Goal: Task Accomplishment & Management: Use online tool/utility

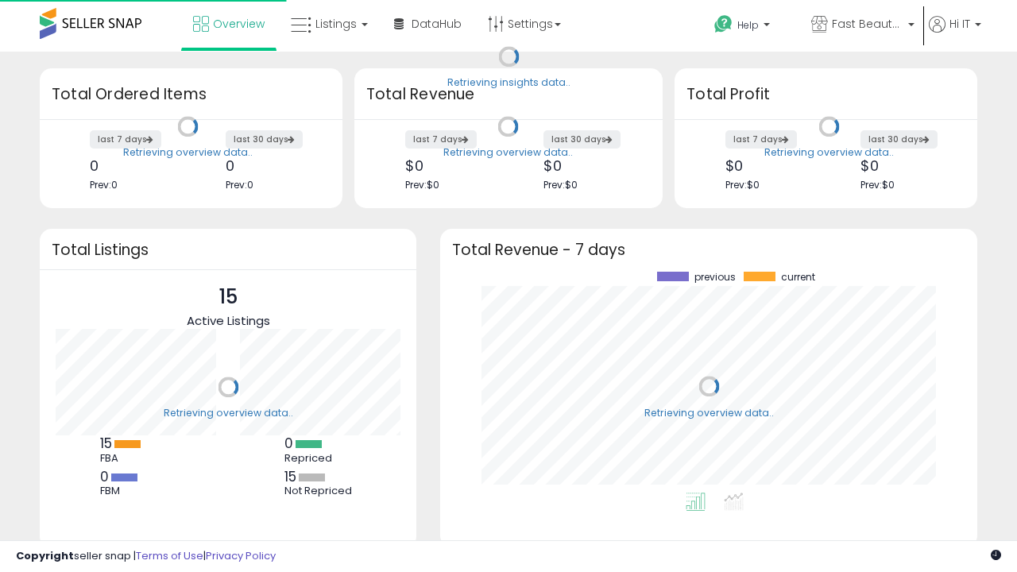
scroll to position [221, 505]
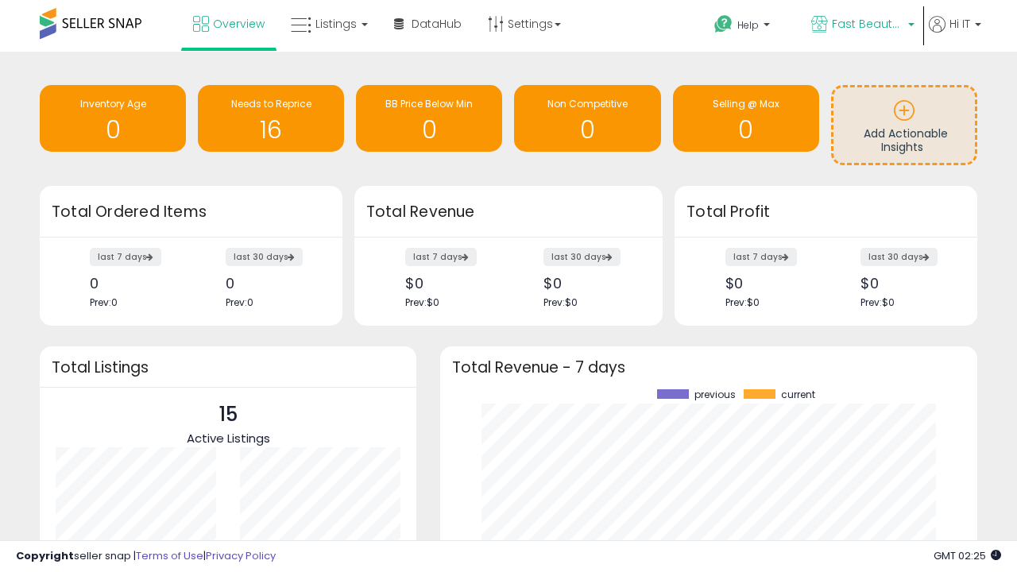
click at [861, 25] on span "Fast Beauty ([GEOGRAPHIC_DATA])" at bounding box center [868, 24] width 72 height 16
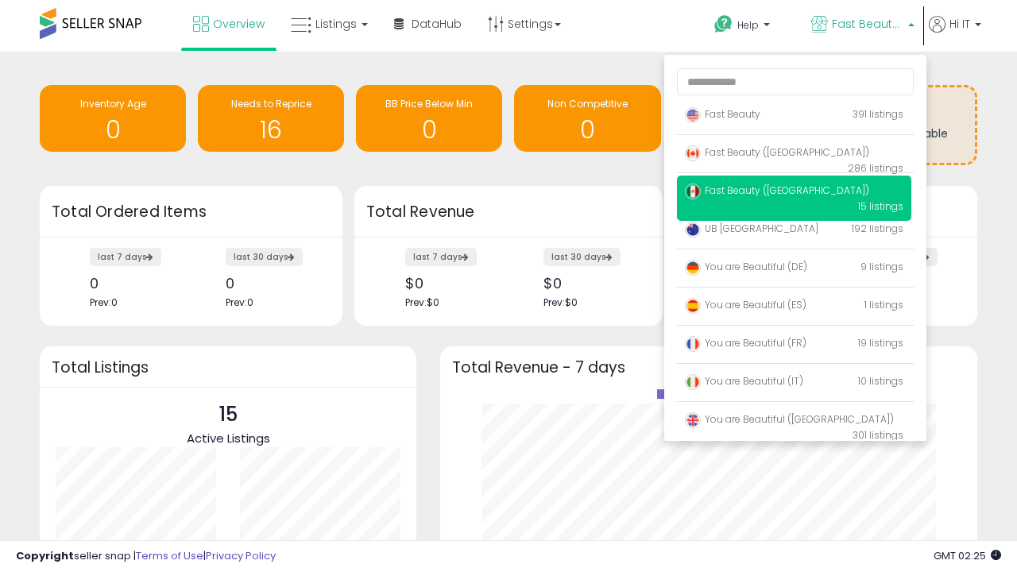
click at [794, 155] on span "Fast Beauty ([GEOGRAPHIC_DATA])" at bounding box center [777, 152] width 184 height 14
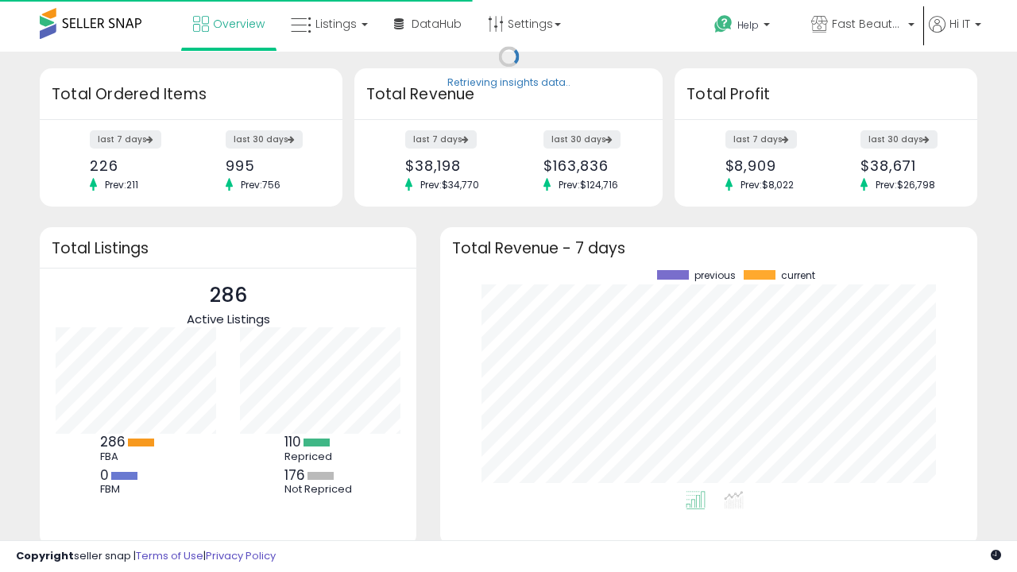
scroll to position [221, 505]
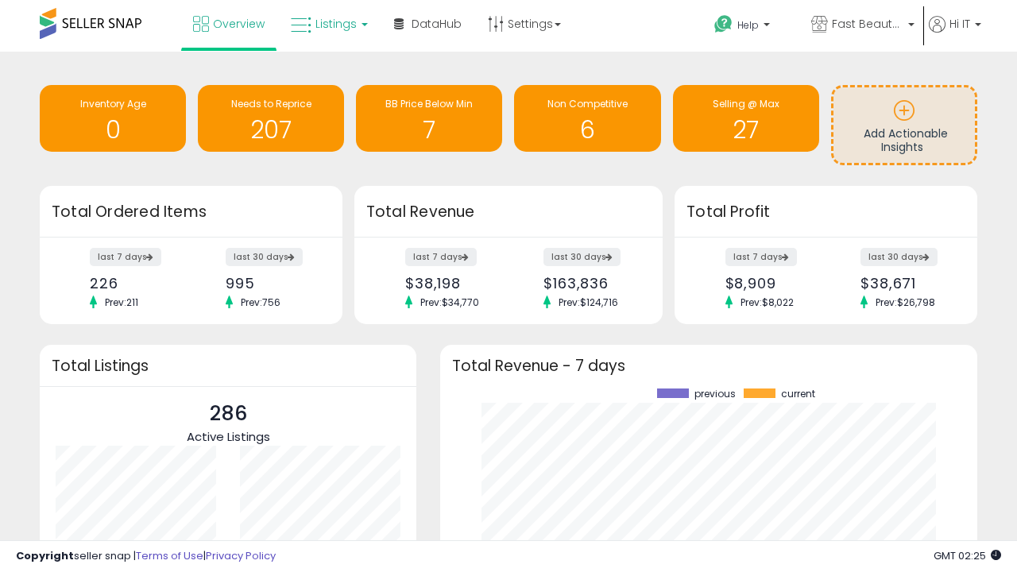
click at [327, 24] on span "Listings" at bounding box center [335, 24] width 41 height 16
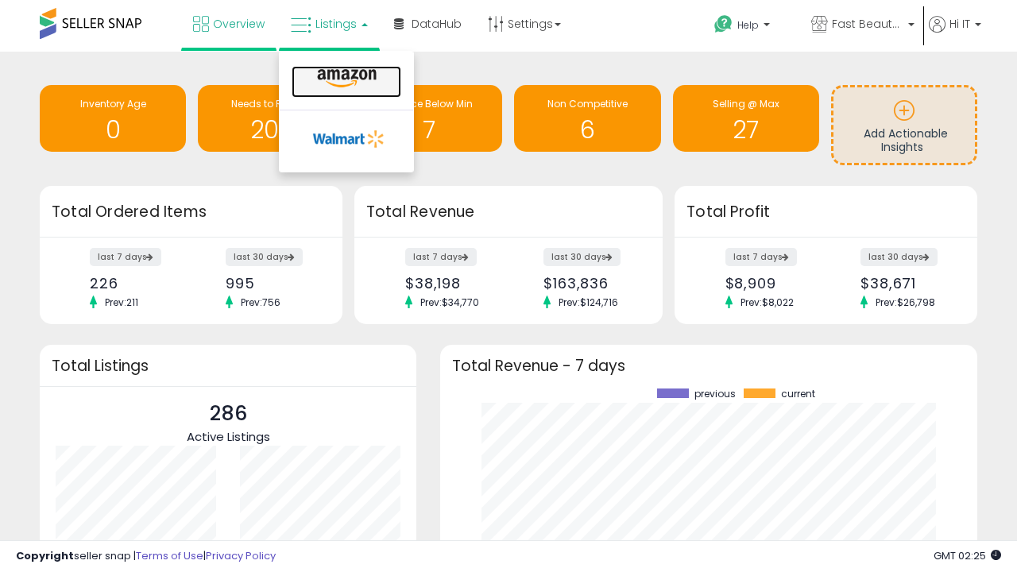
click at [345, 79] on icon at bounding box center [346, 78] width 69 height 21
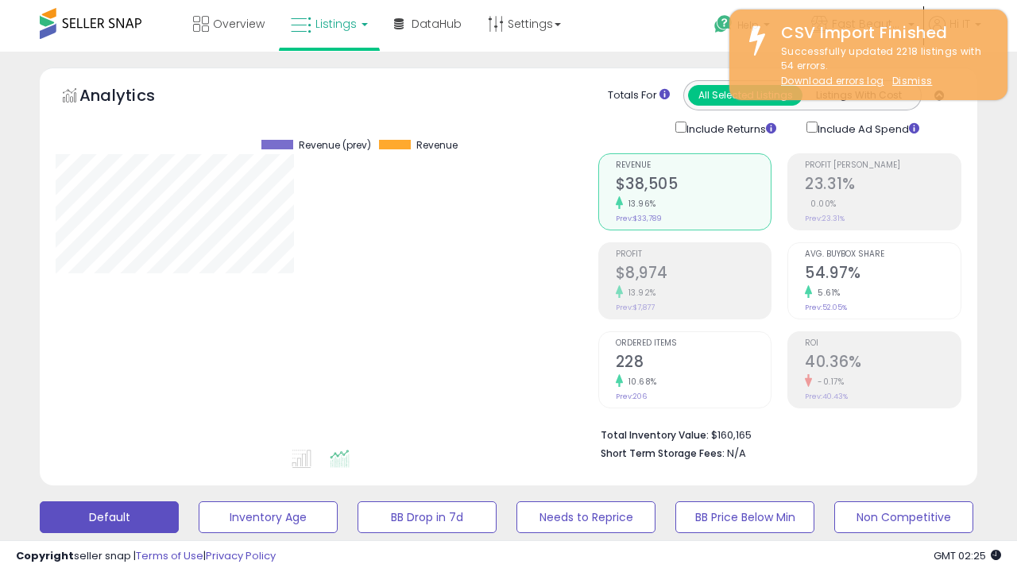
scroll to position [326, 542]
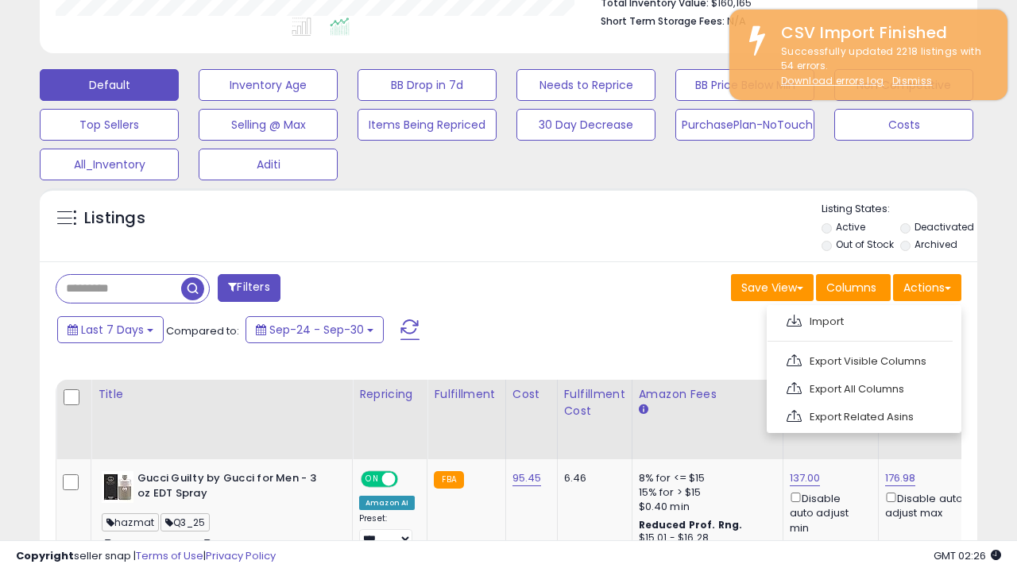
click at [794, 319] on span at bounding box center [794, 321] width 15 height 12
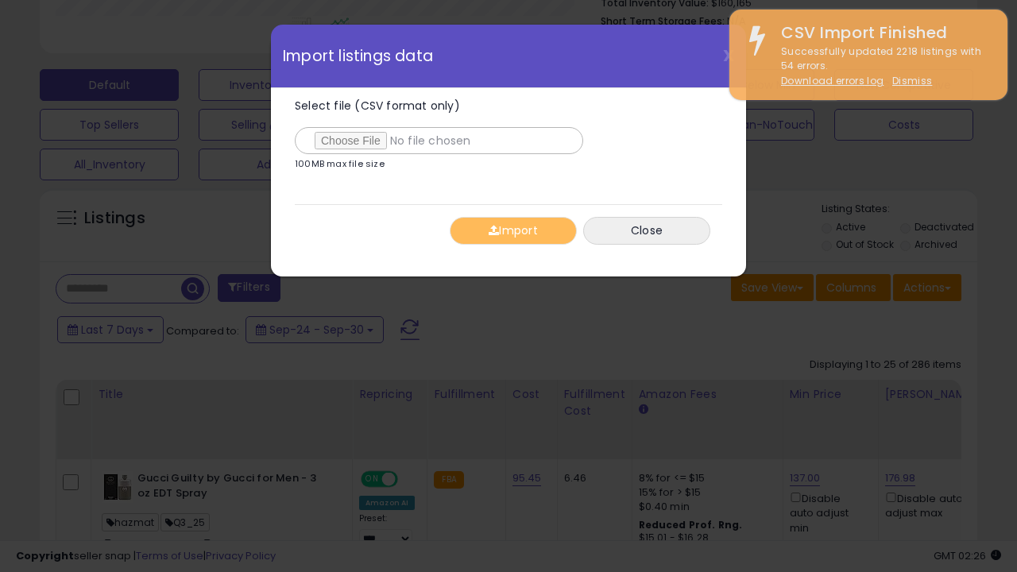
type input "**********"
click at [512, 230] on button "Import" at bounding box center [513, 231] width 127 height 28
